Goal: Find specific page/section: Find specific page/section

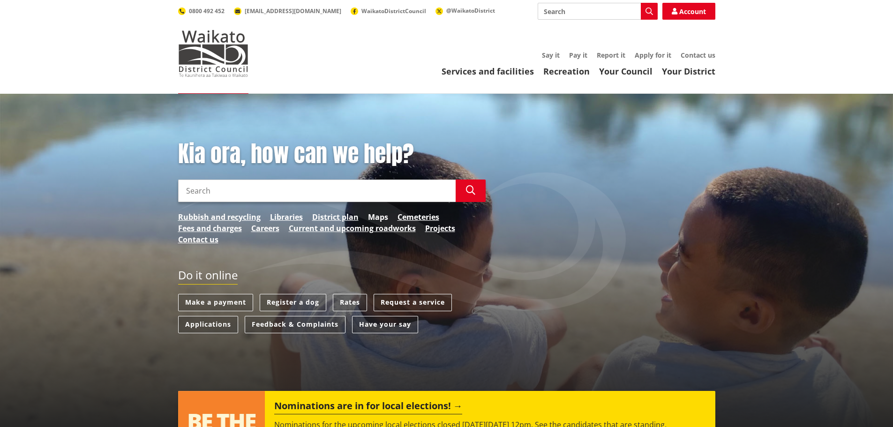
click at [378, 217] on link "Maps" at bounding box center [378, 216] width 20 height 11
click at [346, 216] on link "District plan" at bounding box center [335, 216] width 46 height 11
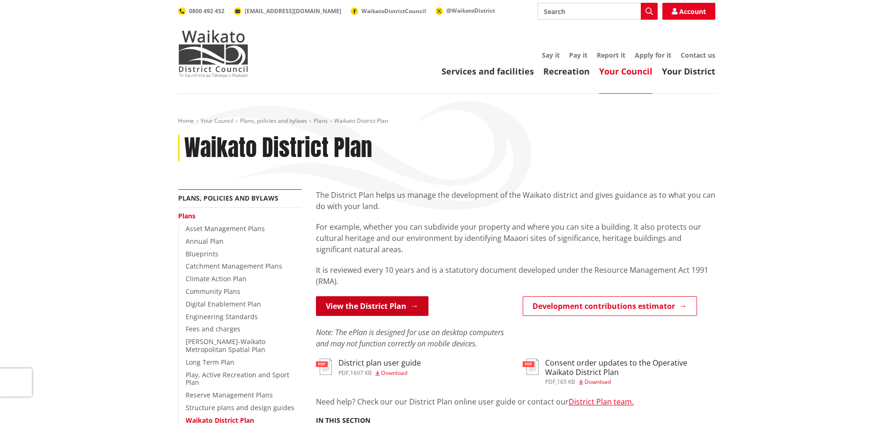
click at [365, 308] on link "View the District Plan" at bounding box center [372, 306] width 112 height 20
